Goal: Task Accomplishment & Management: Use online tool/utility

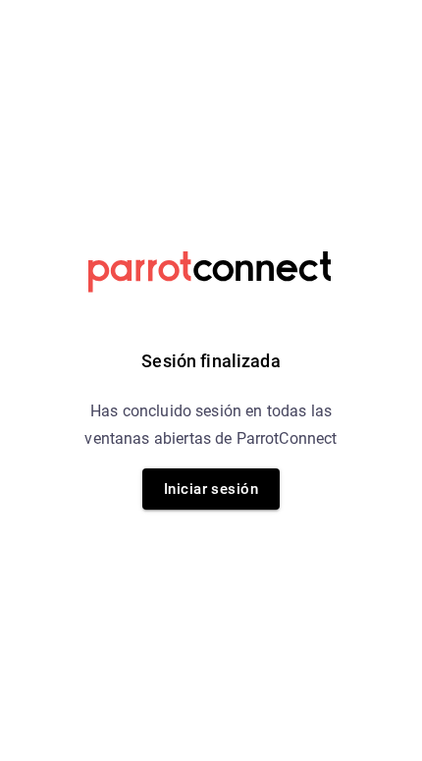
click at [174, 497] on button "Iniciar sesión" at bounding box center [210, 488] width 137 height 41
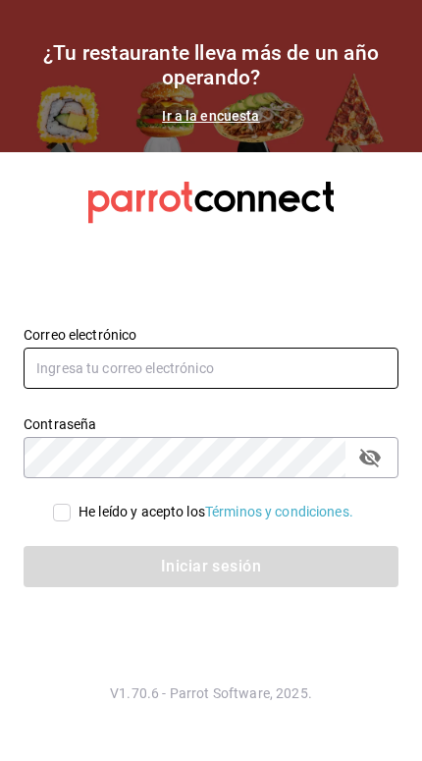
click at [71, 389] on input "text" at bounding box center [211, 368] width 375 height 41
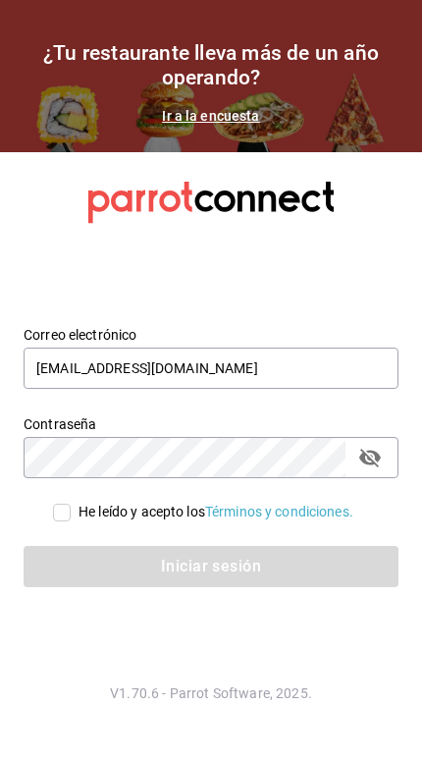
type input "[EMAIL_ADDRESS][DOMAIN_NAME]"
click at [53, 521] on input "He leído y acepto los Términos y condiciones." at bounding box center [62, 513] width 18 height 18
checkbox input "true"
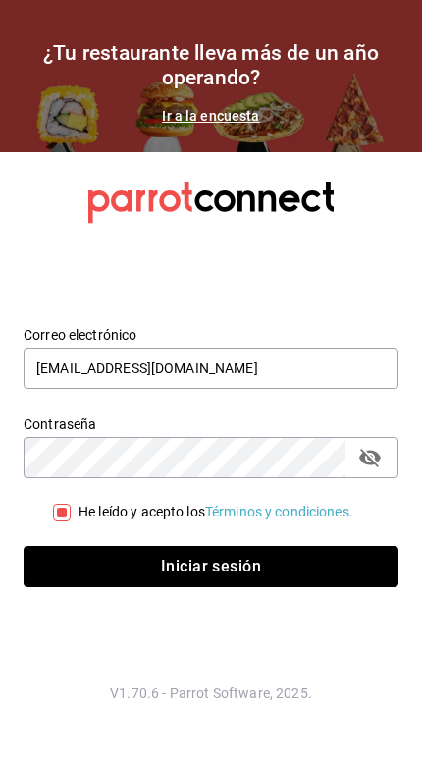
click at [291, 587] on button "Iniciar sesión" at bounding box center [211, 566] width 375 height 41
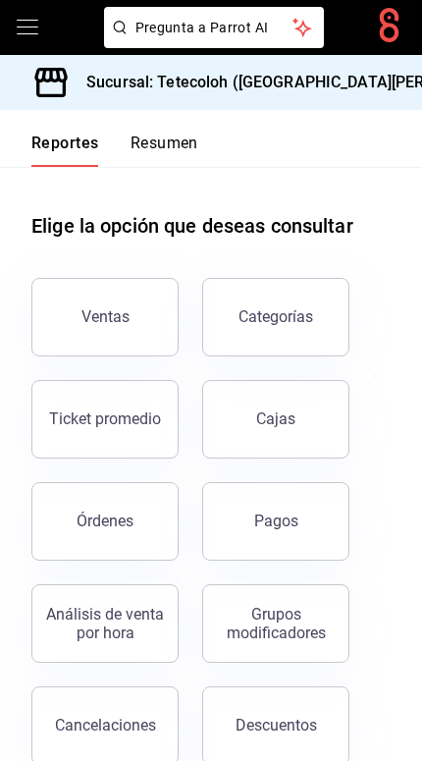
click at [339, 92] on div "Sucursal: Tetecoloh (San Agustin)" at bounding box center [287, 82] width 542 height 55
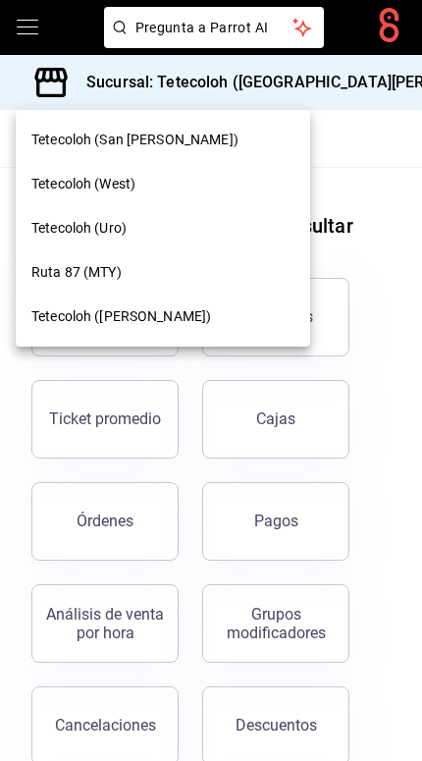
click at [184, 195] on div "Tetecoloh (West)" at bounding box center [163, 184] width 295 height 44
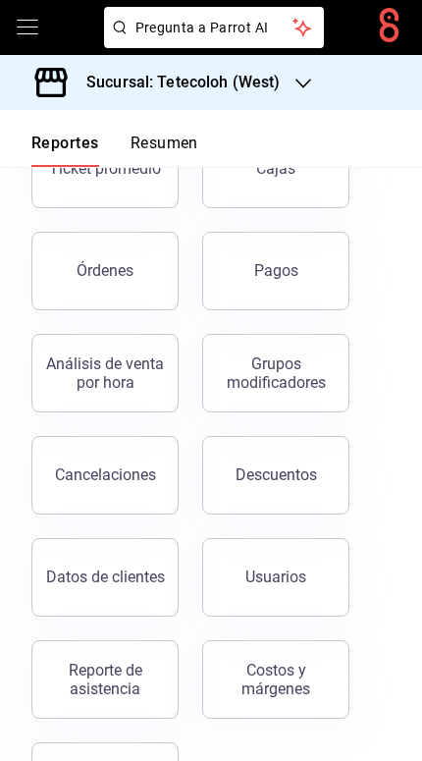
scroll to position [251, 0]
click at [297, 282] on button "Pagos" at bounding box center [275, 270] width 147 height 79
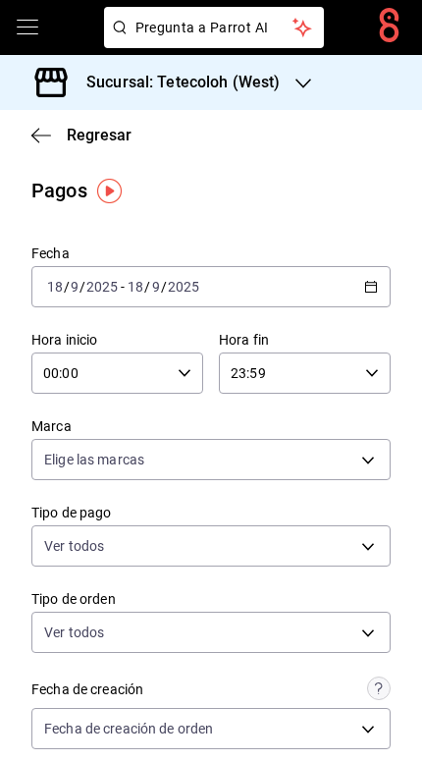
click at [369, 287] on icon "button" at bounding box center [371, 287] width 14 height 14
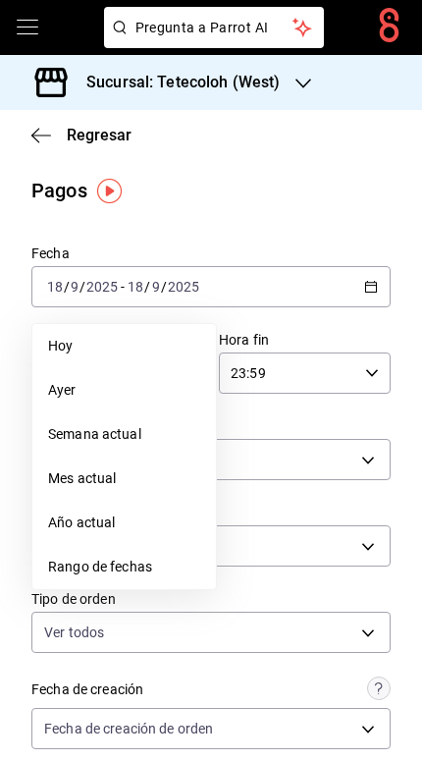
click at [156, 578] on li "Rango de fechas" at bounding box center [124, 567] width 184 height 44
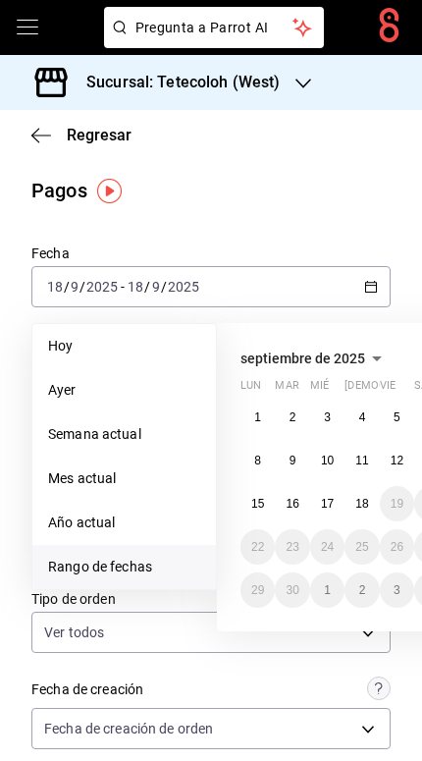
click at [335, 415] on button "3" at bounding box center [327, 417] width 34 height 35
click at [332, 412] on button "3" at bounding box center [327, 417] width 34 height 35
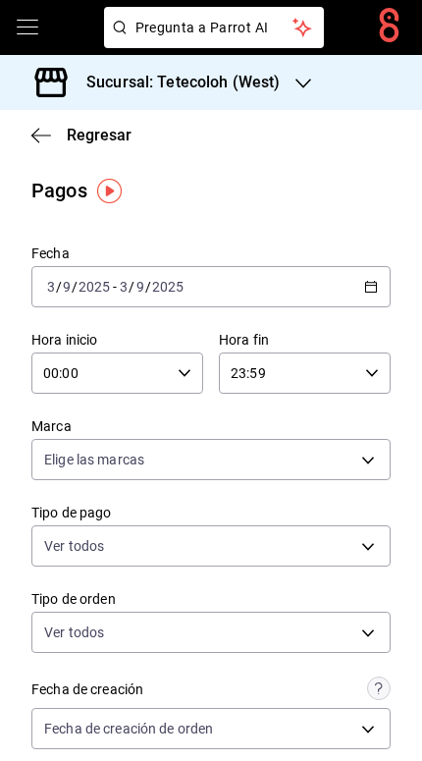
click at [182, 374] on icon "button" at bounding box center [185, 373] width 14 height 14
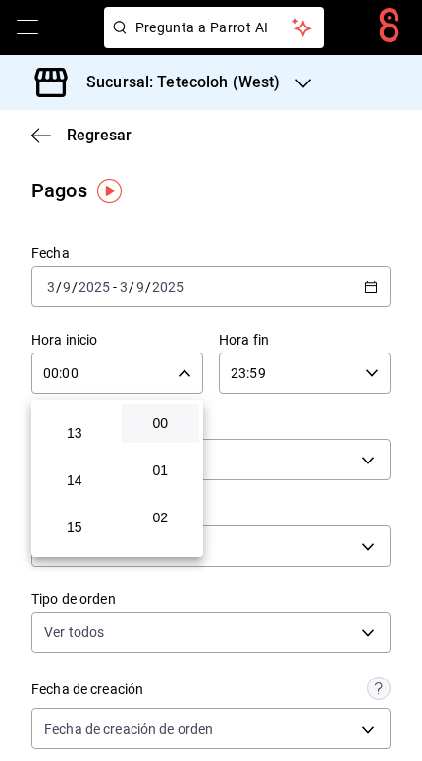
scroll to position [608, 0]
click at [81, 483] on span "14" at bounding box center [74, 475] width 55 height 16
type input "14:00"
click at [383, 193] on div at bounding box center [211, 380] width 422 height 761
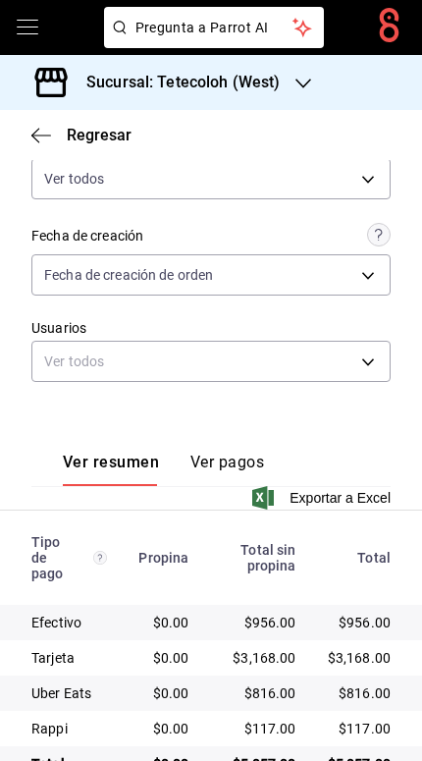
scroll to position [453, 0]
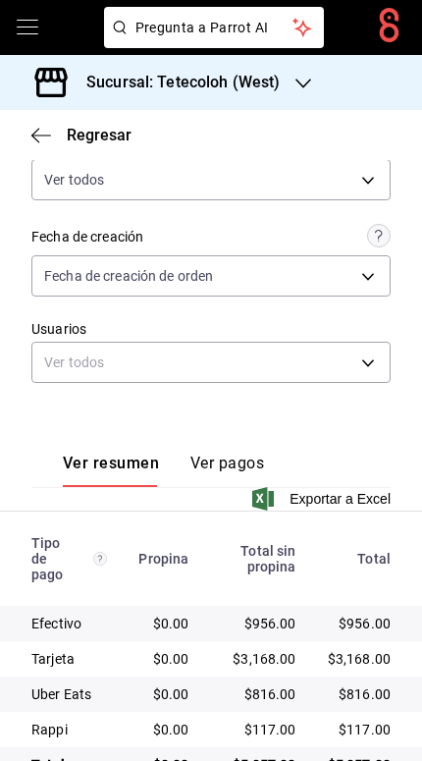
click at [239, 468] on button "Ver pagos" at bounding box center [228, 470] width 74 height 33
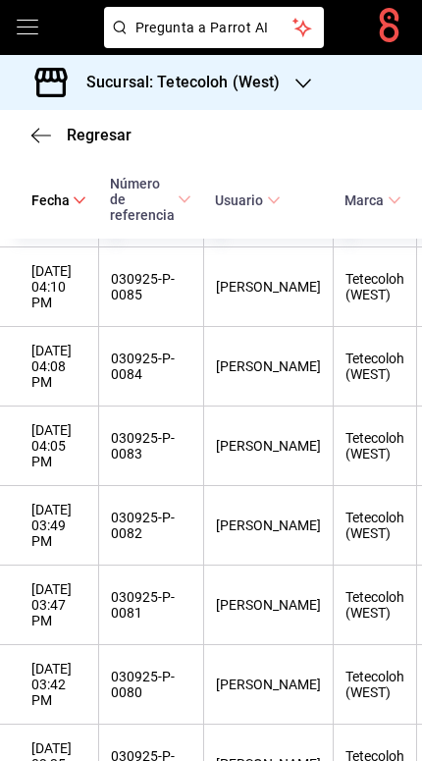
scroll to position [2545, 0]
